Goal: Information Seeking & Learning: Learn about a topic

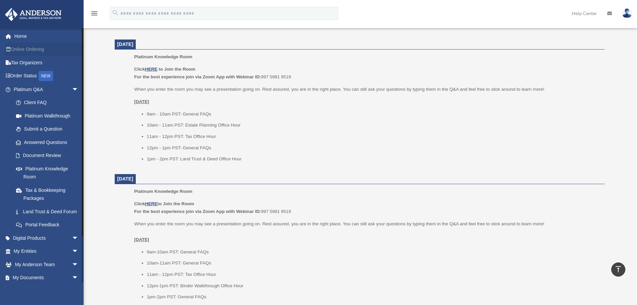
scroll to position [211, 0]
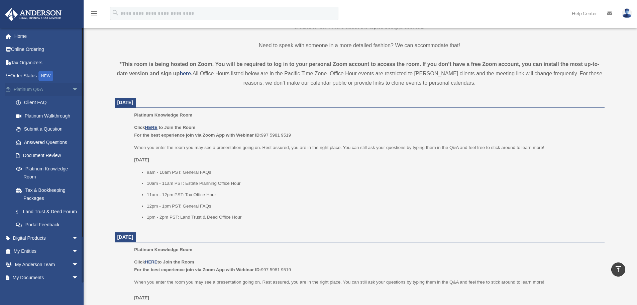
click at [29, 89] on link "Platinum Q&A arrow_drop_down" at bounding box center [47, 89] width 84 height 13
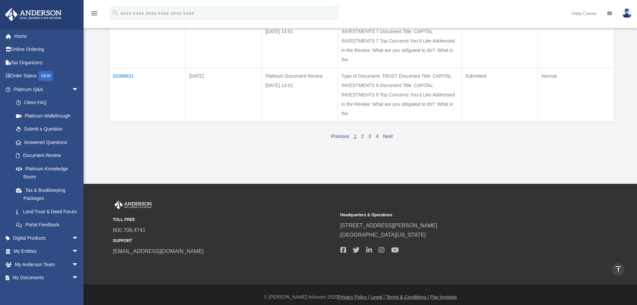
scroll to position [502, 0]
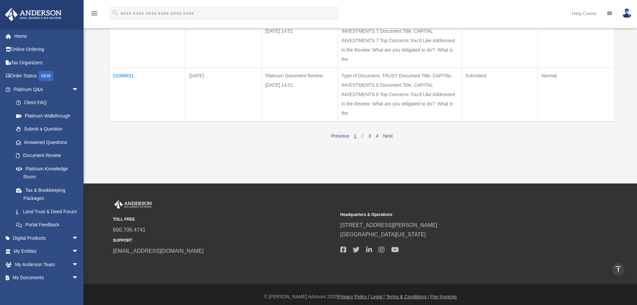
click at [362, 139] on link "2" at bounding box center [362, 135] width 3 height 5
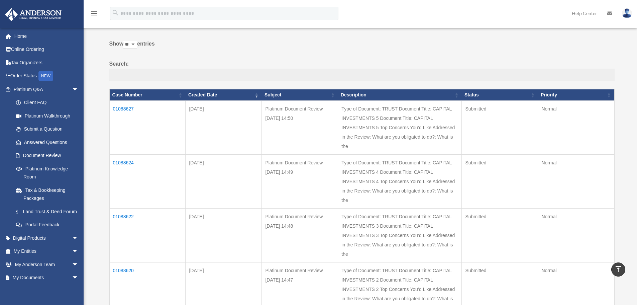
scroll to position [0, 0]
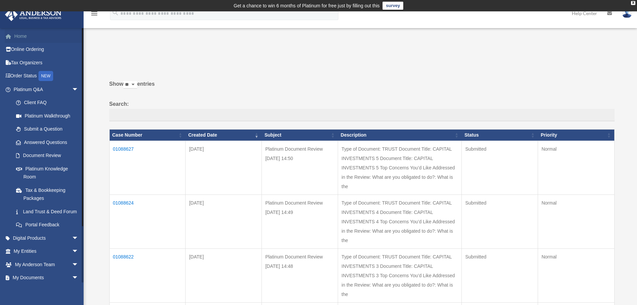
click at [18, 36] on link "Home" at bounding box center [47, 35] width 84 height 13
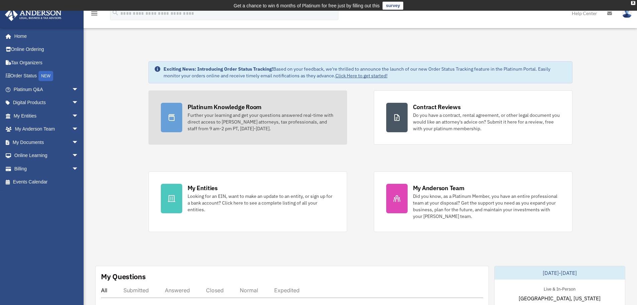
click at [274, 98] on link "Platinum Knowledge Room Further your learning and get your questions answered r…" at bounding box center [248, 117] width 199 height 54
